Goal: Task Accomplishment & Management: Manage account settings

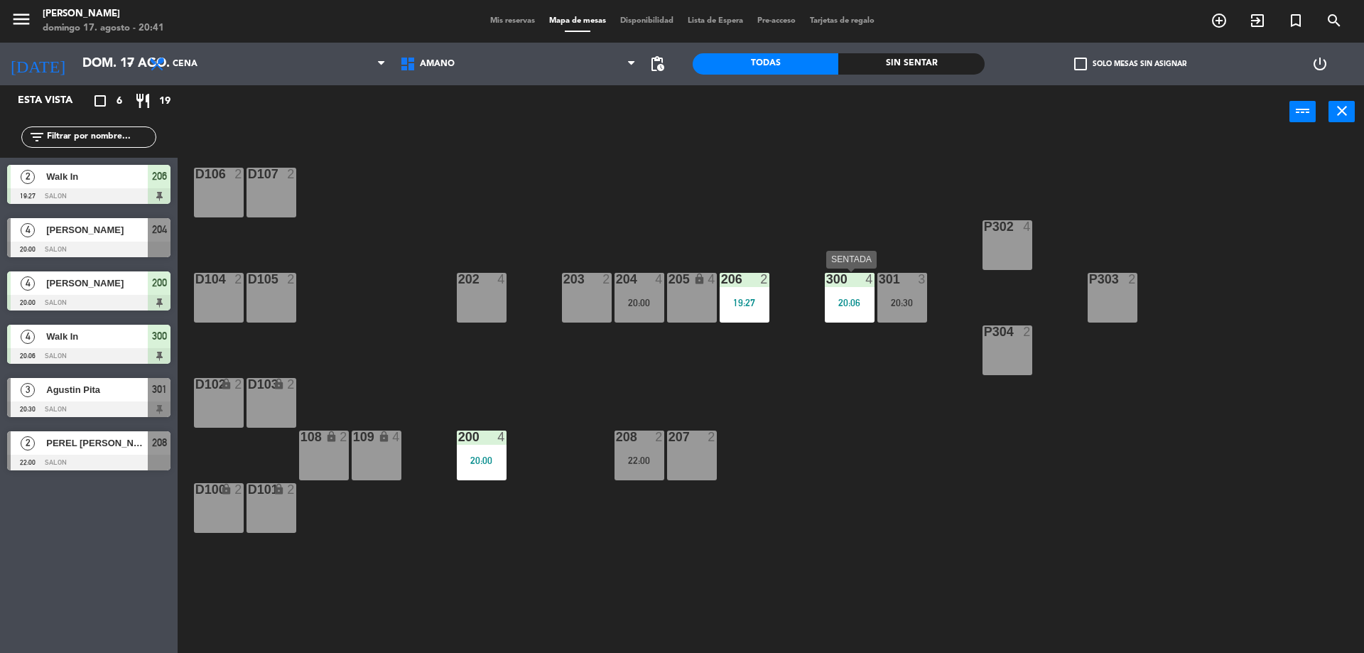
click at [838, 305] on div "20:06" at bounding box center [850, 303] width 50 height 10
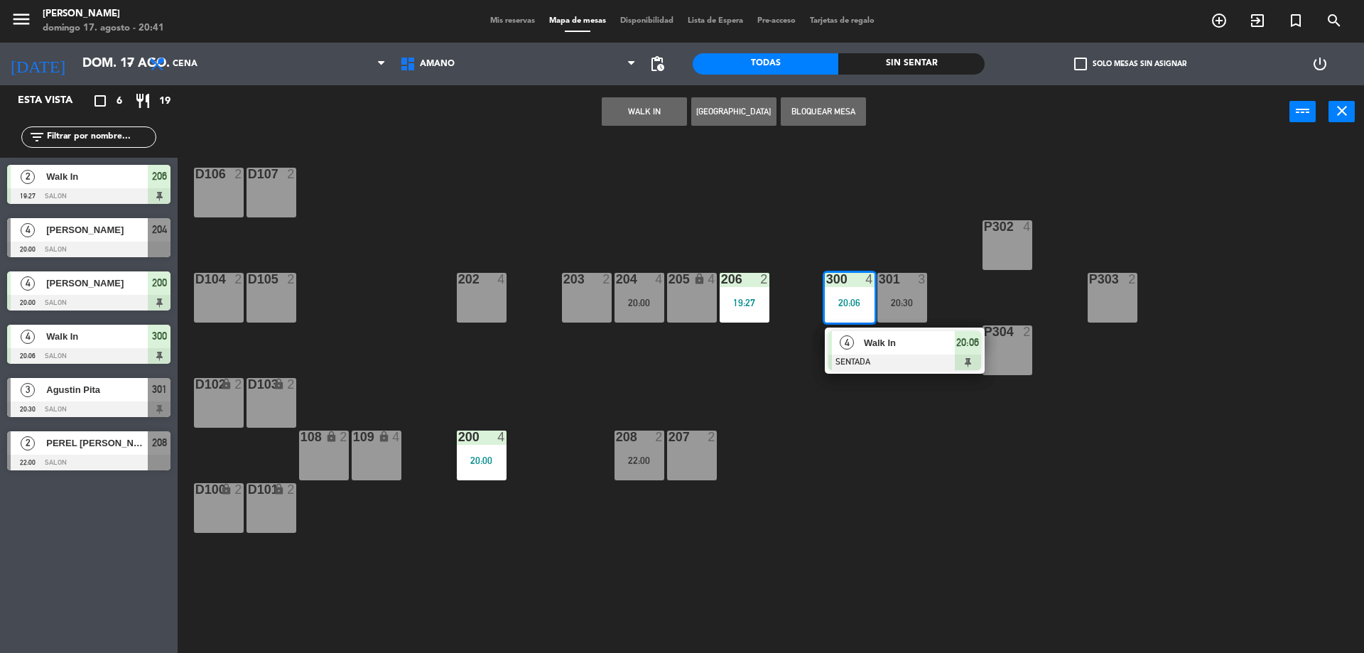
click at [789, 455] on div "D106 2 D107 2 P302 4 202 4 203 2 204 4 20:00 206 2 19:27 300 4 20:06 4 Walk In …" at bounding box center [777, 399] width 1173 height 514
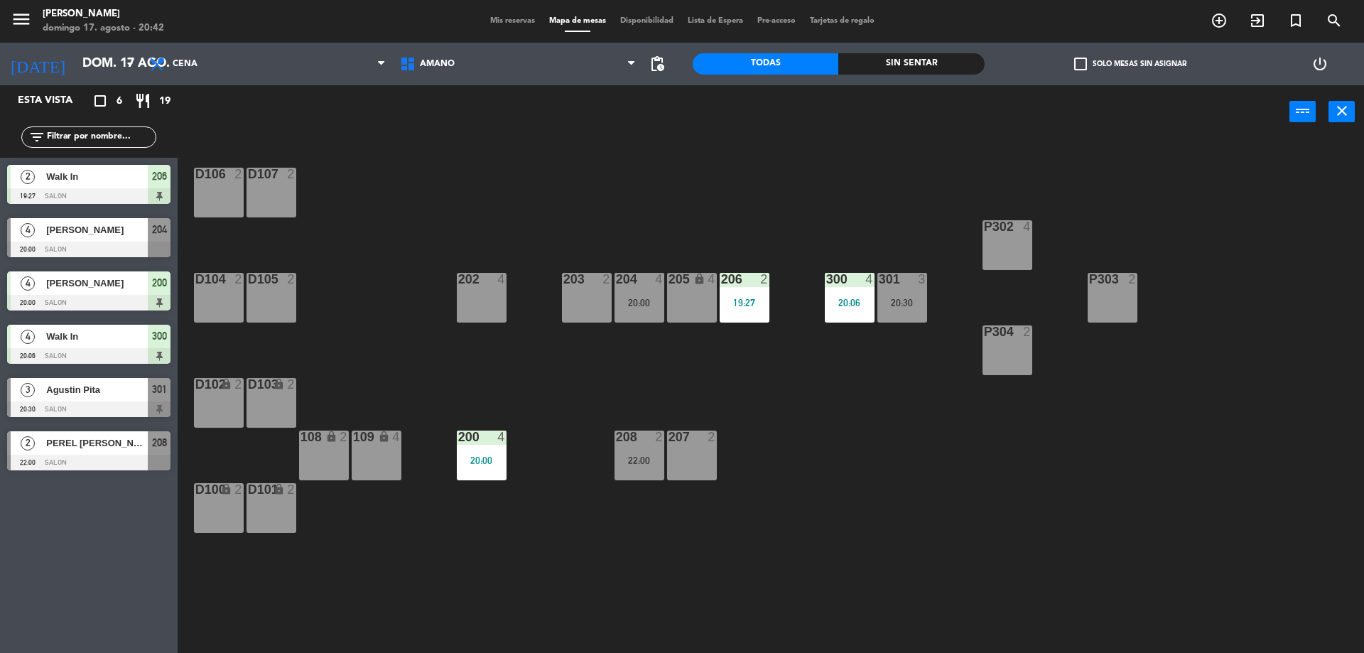
click at [785, 498] on div "D106 2 D107 2 P302 4 202 4 203 2 204 4 20:00 206 2 19:27 300 4 20:06 301 3 20:3…" at bounding box center [777, 399] width 1173 height 514
click at [371, 614] on div "D106 2 D107 2 P302 4 202 4 203 2 204 4 20:00 206 2 19:27 300 4 20:06 301 3 20:3…" at bounding box center [777, 399] width 1173 height 514
click at [789, 583] on div "D106 2 D107 2 P302 4 202 4 203 2 204 4 20:00 206 2 19:27 300 4 20:06 301 3 20:3…" at bounding box center [777, 399] width 1173 height 514
click at [824, 528] on div "D106 2 D107 2 P302 4 202 4 203 2 204 4 20:00 206 2 19:27 300 4 20:06 301 3 20:3…" at bounding box center [777, 399] width 1173 height 514
click at [490, 23] on span "Mis reservas" at bounding box center [512, 21] width 59 height 8
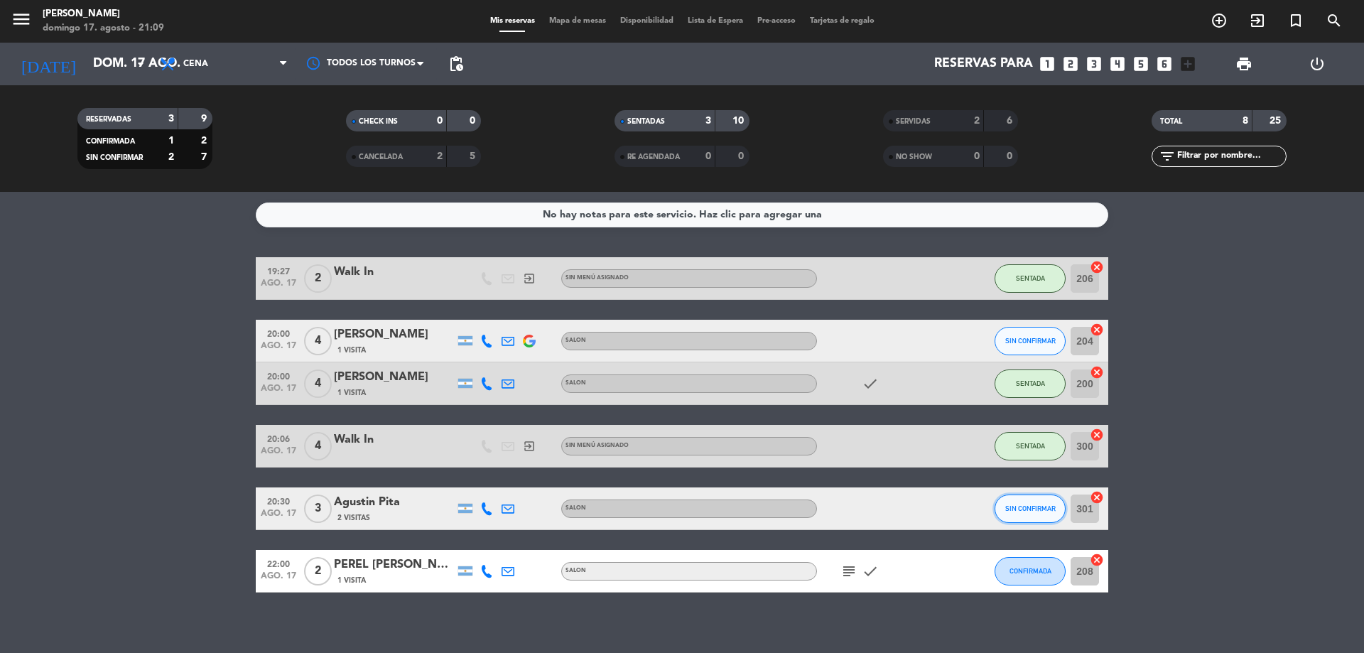
click at [1041, 504] on span "SIN CONFIRMAR" at bounding box center [1030, 508] width 50 height 8
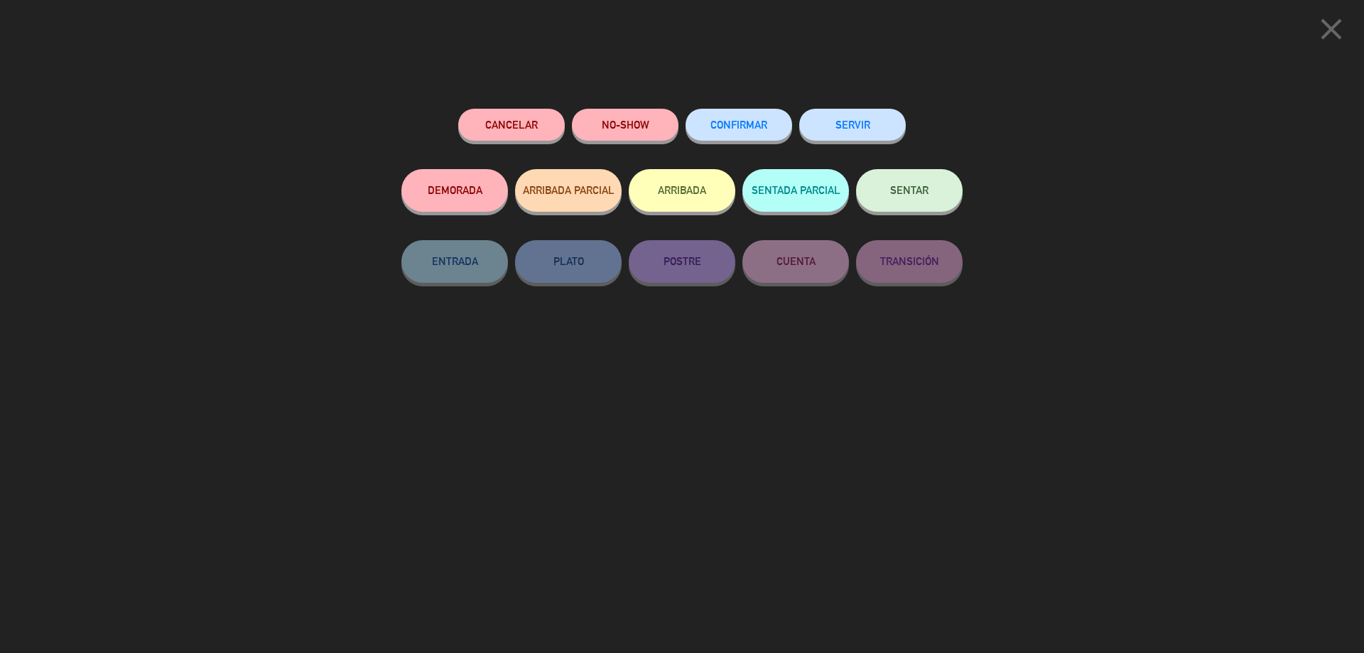
click at [903, 177] on button "SENTAR" at bounding box center [909, 190] width 107 height 43
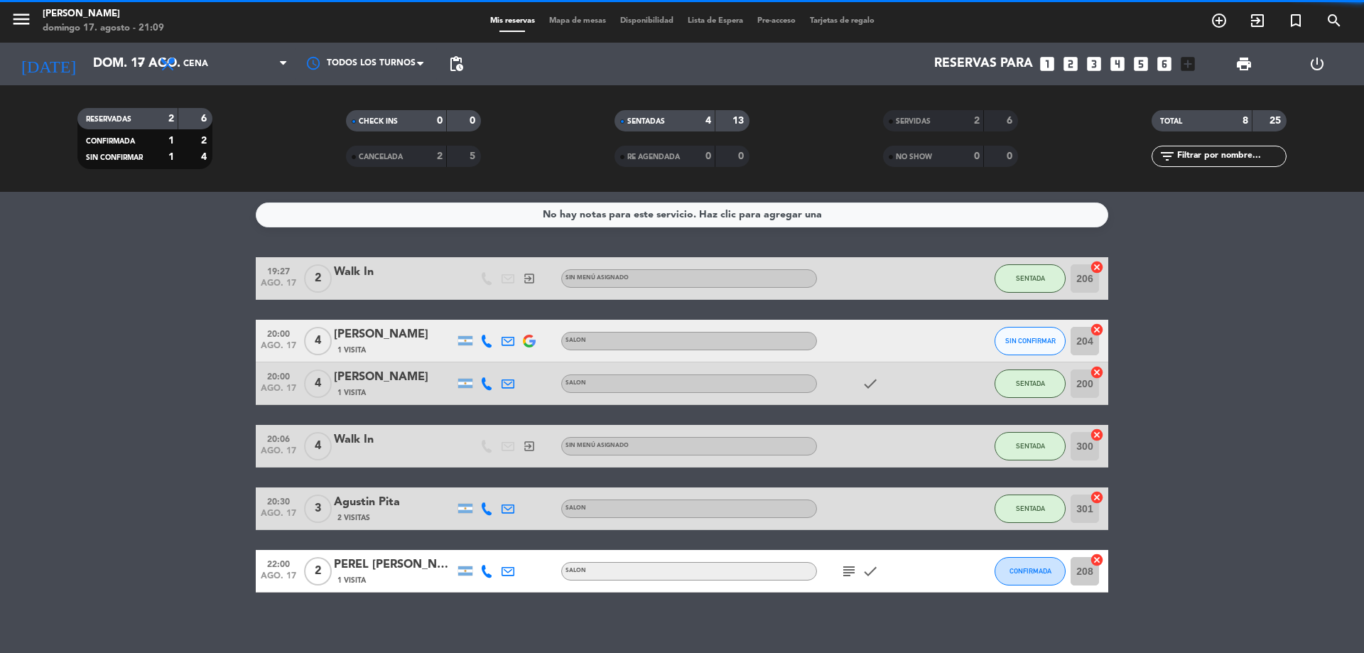
click at [1265, 400] on bookings-row "19:27 [DATE] 2 Walk In exit_to_app Sin menú asignado SENTADA 206 cancel 20:00 […" at bounding box center [682, 424] width 1364 height 335
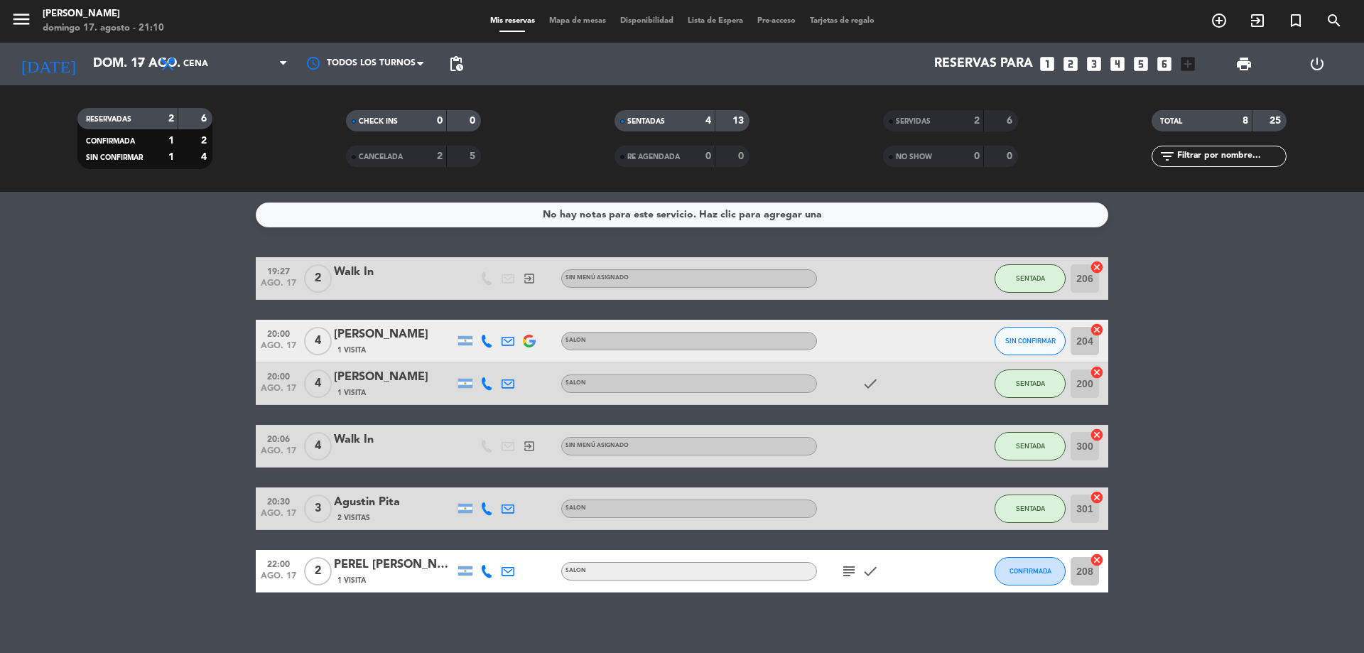
click at [1096, 330] on icon "cancel" at bounding box center [1097, 330] width 14 height 14
click at [799, 309] on div "19:27 [DATE] 2 Walk In exit_to_app Sin menú asignado SENTADA 206 cancel 20:00 […" at bounding box center [682, 424] width 853 height 335
click at [814, 333] on div "SALON" at bounding box center [689, 341] width 256 height 18
click at [852, 336] on div at bounding box center [881, 341] width 128 height 42
click at [354, 333] on div "[PERSON_NAME]" at bounding box center [394, 334] width 121 height 18
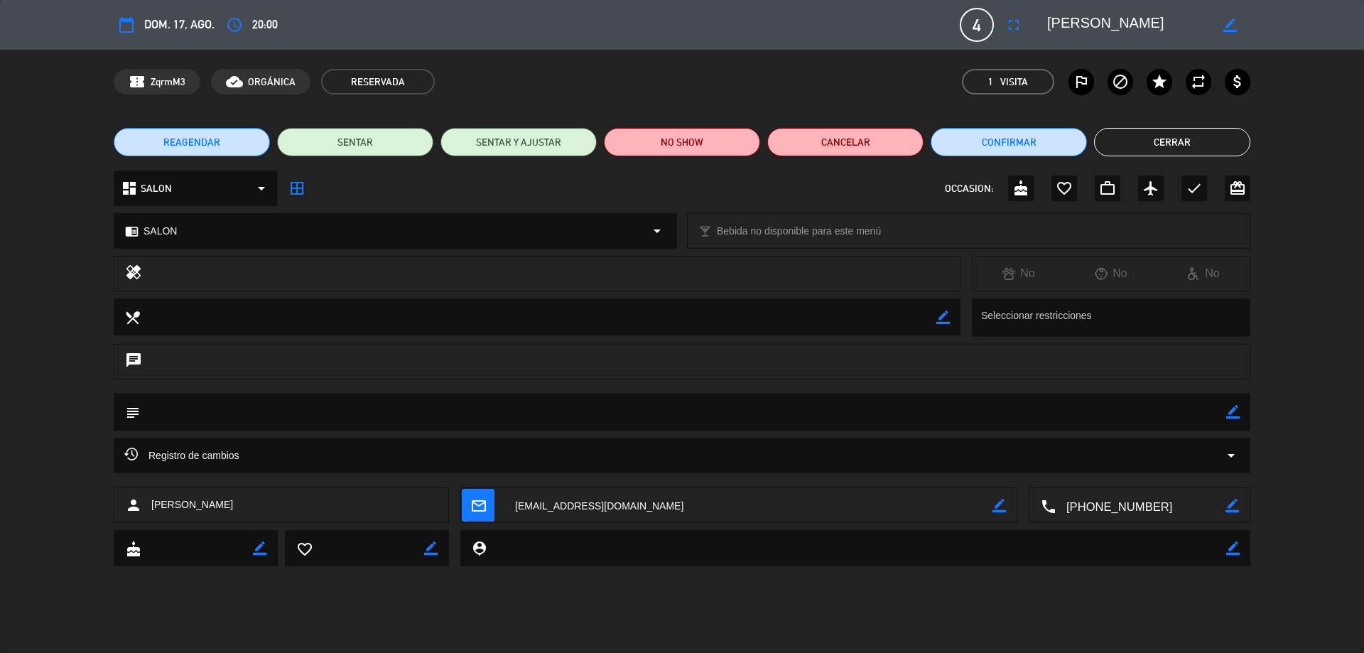
click at [1157, 146] on button "Cerrar" at bounding box center [1172, 142] width 156 height 28
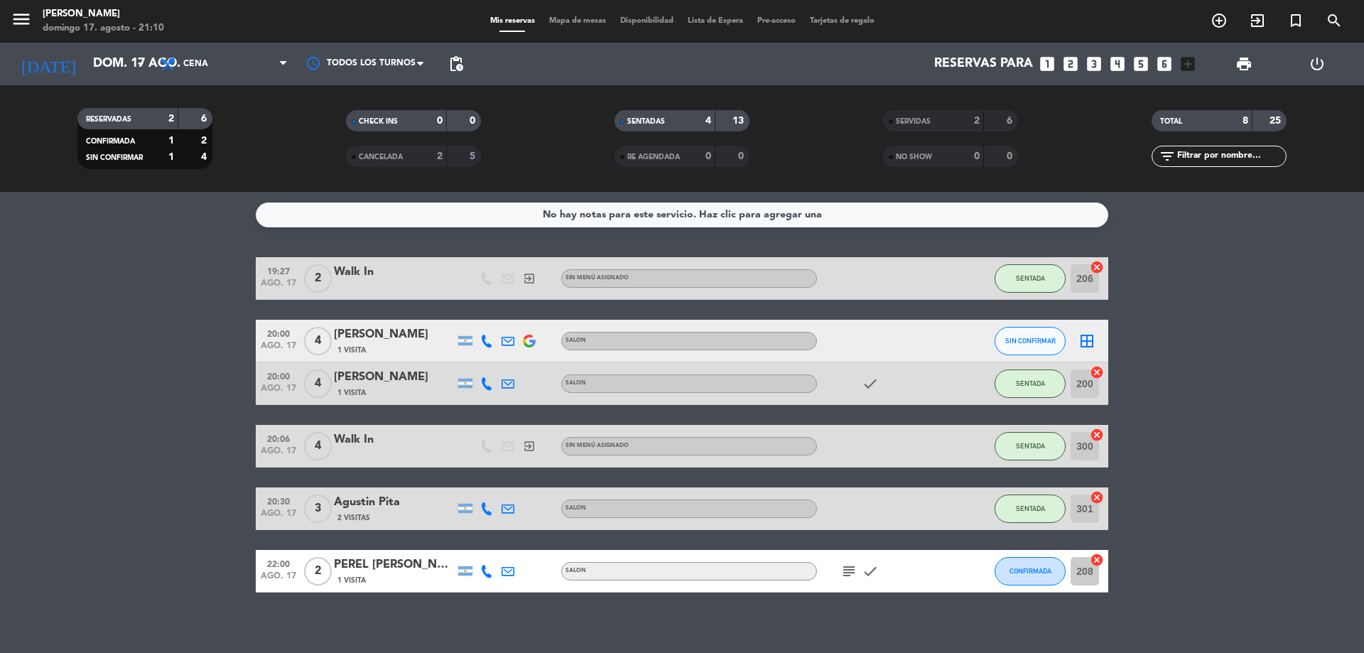
click at [411, 341] on div "[PERSON_NAME]" at bounding box center [394, 334] width 121 height 18
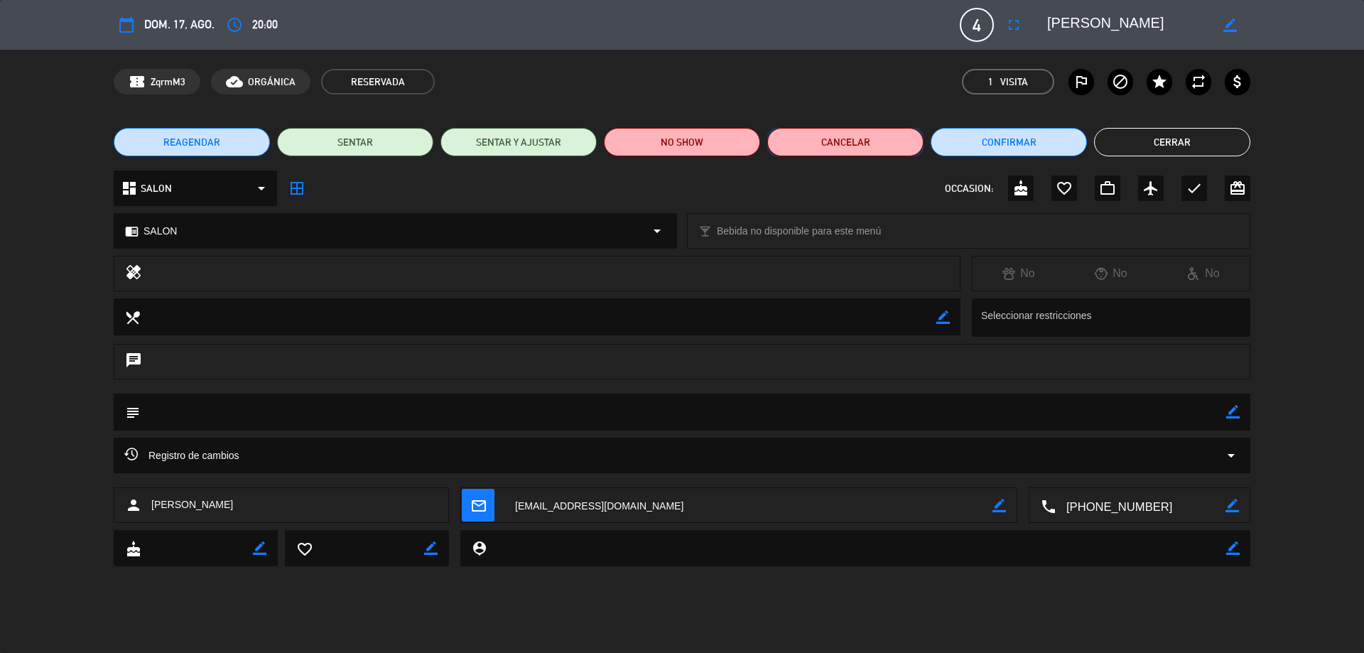
click at [848, 139] on button "Cancelar" at bounding box center [845, 142] width 156 height 28
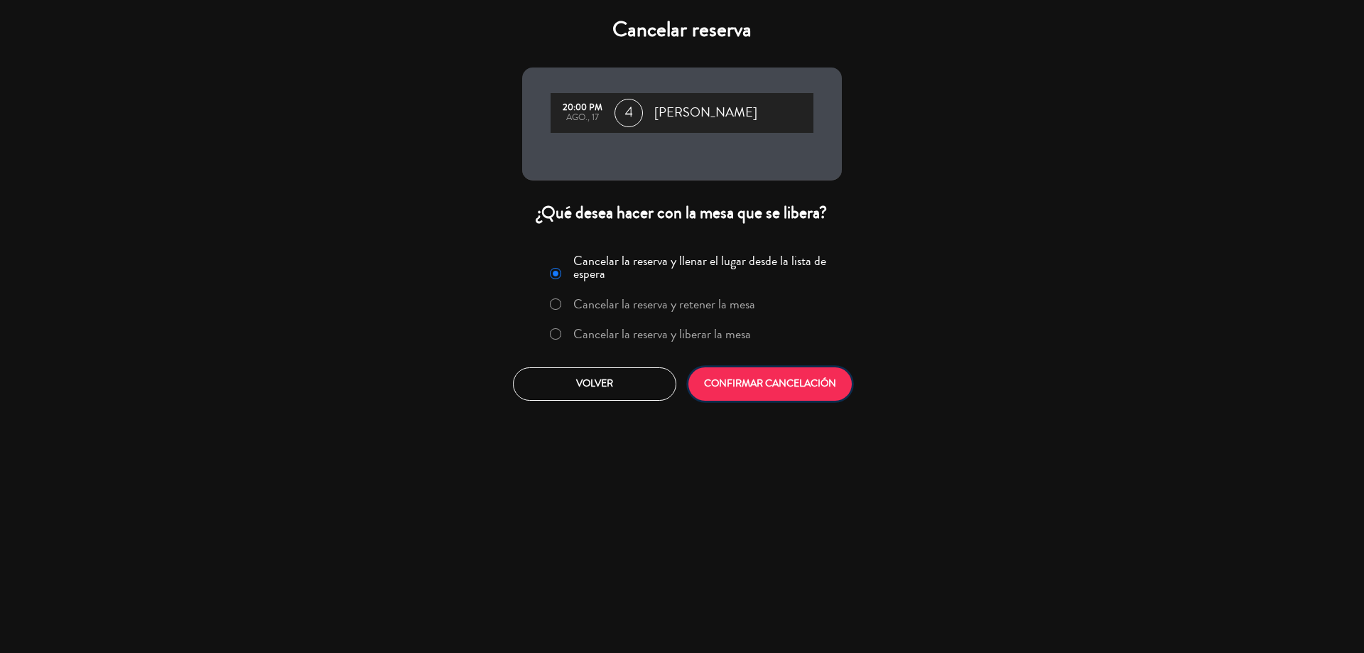
click at [767, 395] on button "CONFIRMAR CANCELACIÓN" at bounding box center [770, 383] width 163 height 33
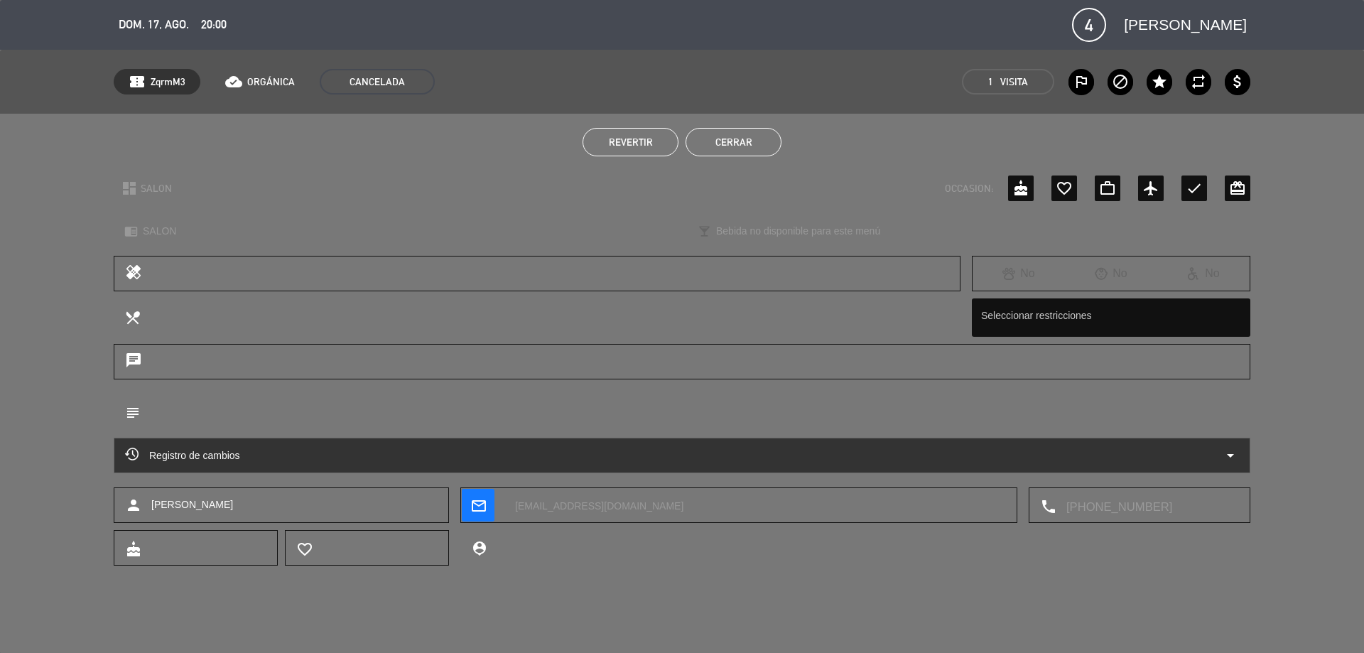
click at [721, 136] on button "Cerrar" at bounding box center [734, 142] width 96 height 28
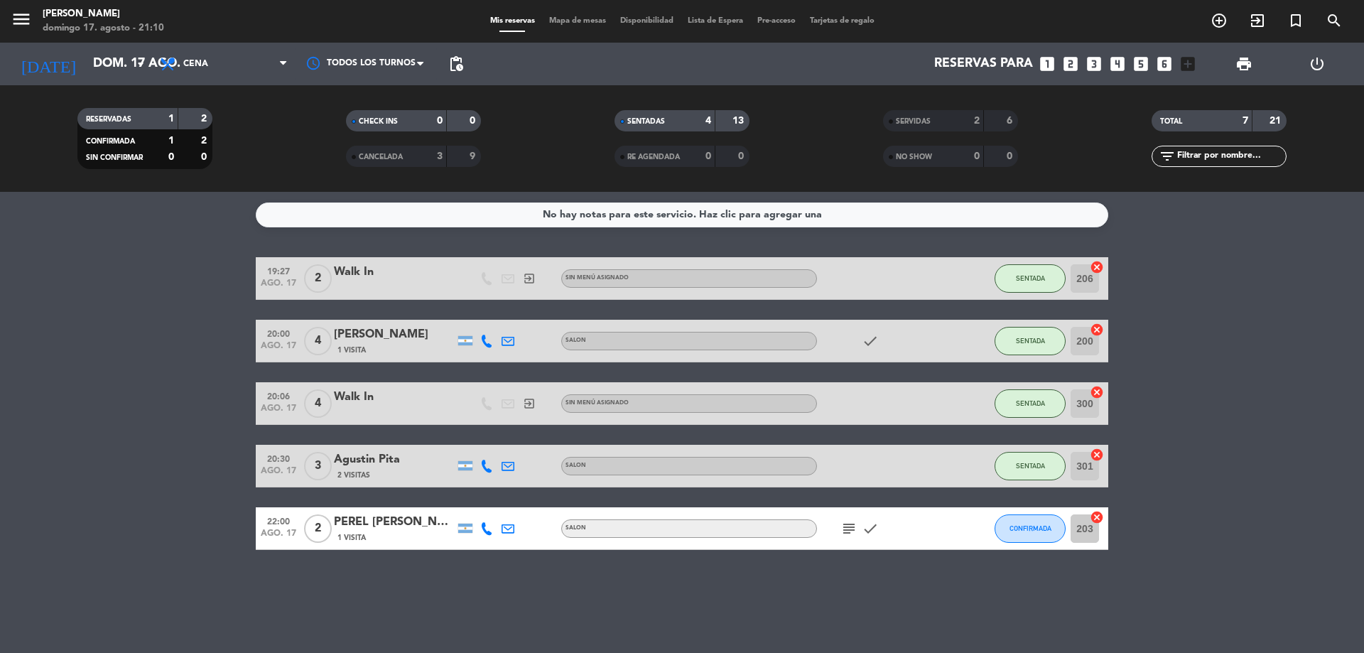
click at [1201, 340] on bookings-row "19:27 [DATE] 2 Walk In exit_to_app Sin menú asignado SENTADA 206 cancel 20:00 […" at bounding box center [682, 403] width 1364 height 293
click at [539, 647] on div "No hay notas para este servicio. Haz clic para agregar una 19:27 [DATE] 2 Walk …" at bounding box center [682, 422] width 1364 height 461
click at [957, 565] on div "No hay notas para este servicio. Haz clic para agregar una 19:27 [DATE] 2 Walk …" at bounding box center [682, 422] width 1364 height 461
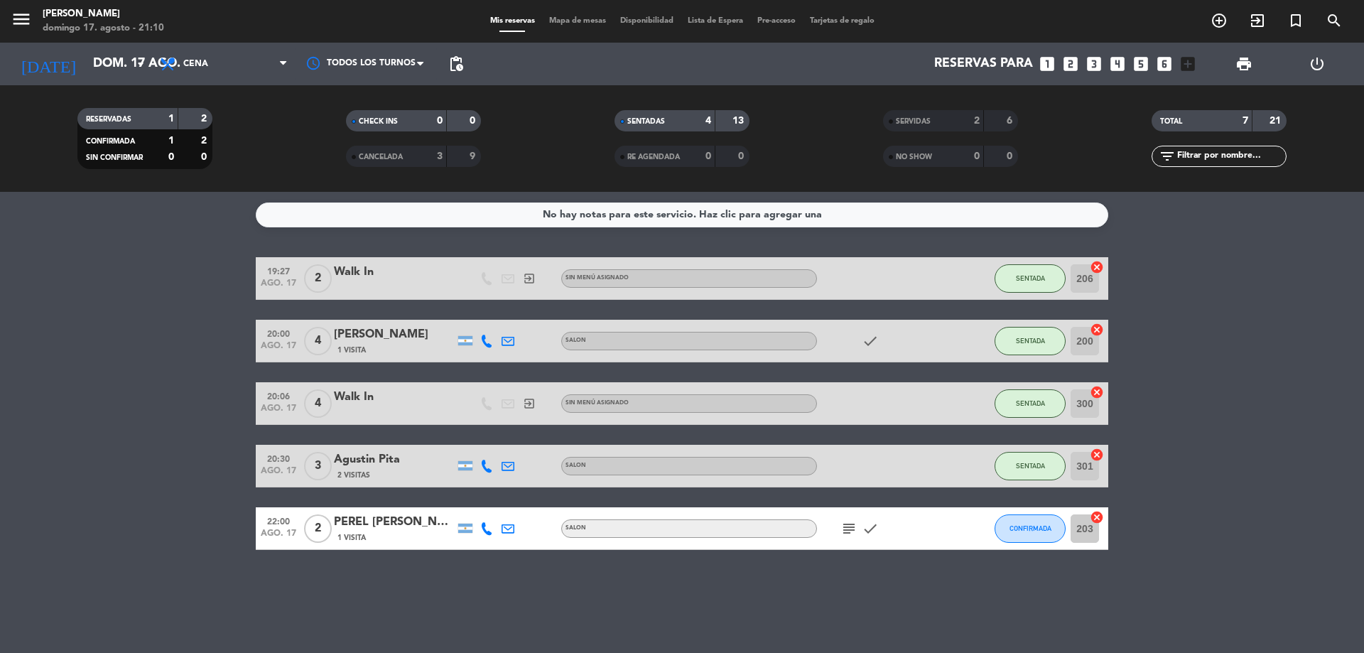
click at [957, 565] on div "No hay notas para este servicio. Haz clic para agregar una 19:27 [DATE] 2 Walk …" at bounding box center [682, 422] width 1364 height 461
